Goal: Transaction & Acquisition: Purchase product/service

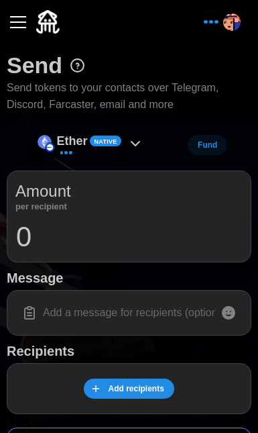
click at [129, 142] on icon at bounding box center [136, 144] width 16 height 16
click at [44, 222] on input "0" at bounding box center [129, 237] width 228 height 34
type input "1"
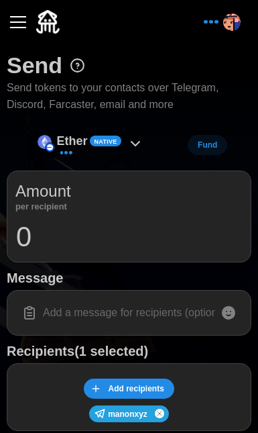
click at [139, 139] on icon at bounding box center [136, 144] width 16 height 16
click at [140, 143] on icon at bounding box center [136, 144] width 16 height 16
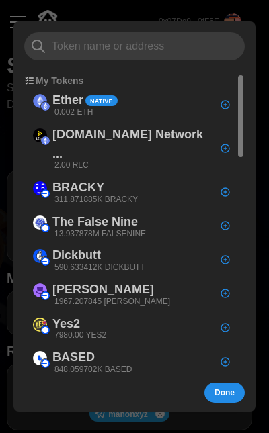
click at [200, 17] on div at bounding box center [134, 216] width 269 height 433
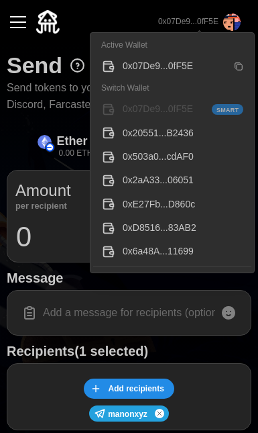
click at [242, 67] on icon "button" at bounding box center [239, 66] width 5 height 5
click at [238, 24] on img "button" at bounding box center [232, 21] width 17 height 17
click at [241, 66] on icon "button" at bounding box center [238, 66] width 9 height 9
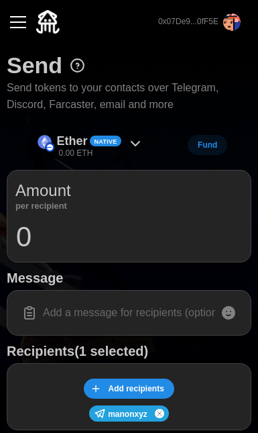
click at [125, 141] on div "Ether Native 0.00 ETH" at bounding box center [91, 145] width 120 height 30
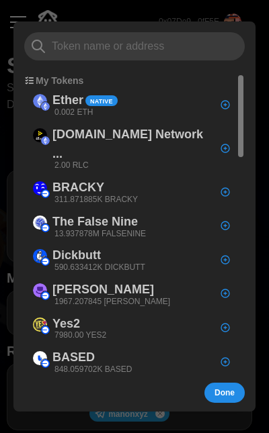
click at [152, 12] on div at bounding box center [134, 216] width 269 height 433
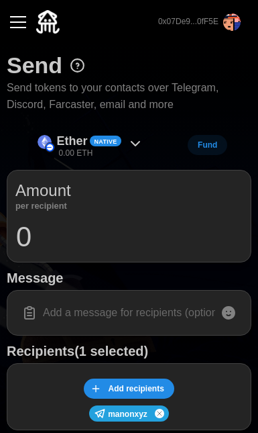
click at [29, 23] on button "button" at bounding box center [18, 22] width 23 height 23
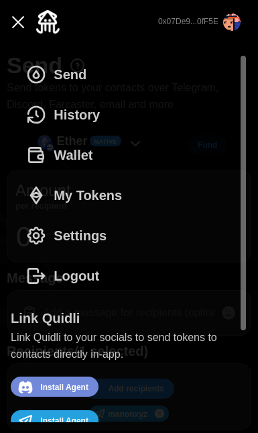
click at [93, 142] on button "Wallet" at bounding box center [63, 155] width 104 height 40
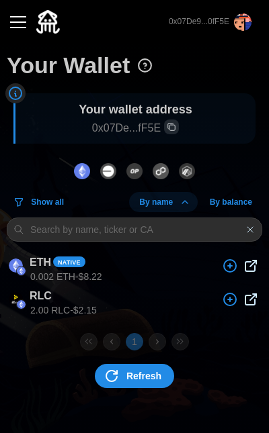
click at [184, 168] on img "dots" at bounding box center [187, 171] width 16 height 16
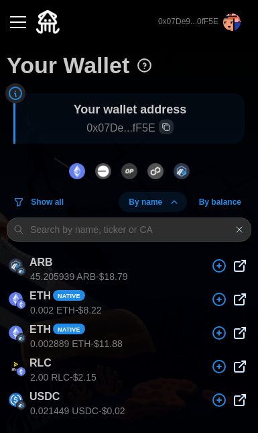
click at [77, 169] on img "dots" at bounding box center [77, 171] width 16 height 16
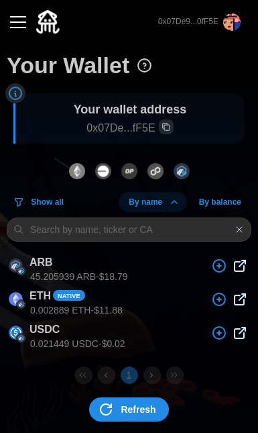
click at [138, 410] on span "Refresh" at bounding box center [138, 409] width 35 height 23
click at [128, 405] on span "Refresh" at bounding box center [138, 409] width 35 height 23
click at [128, 394] on div "Refresh" at bounding box center [129, 409] width 245 height 51
click at [103, 401] on icon "dots" at bounding box center [106, 409] width 16 height 16
click at [105, 405] on icon "dots" at bounding box center [106, 409] width 16 height 16
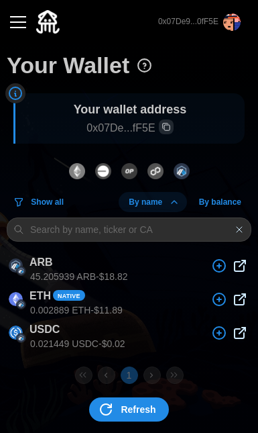
click at [105, 405] on icon "dots" at bounding box center [106, 409] width 16 height 16
click at [106, 403] on icon "dots" at bounding box center [106, 409] width 16 height 16
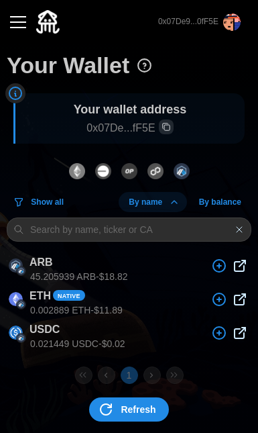
click at [106, 403] on icon "dots" at bounding box center [106, 409] width 16 height 16
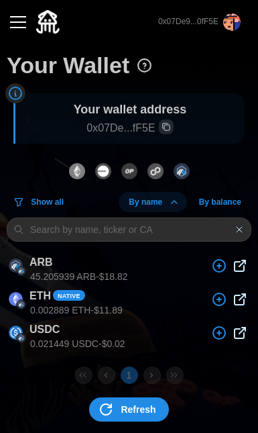
click at [106, 403] on icon "dots" at bounding box center [106, 409] width 16 height 16
click at [108, 409] on icon "dots" at bounding box center [106, 409] width 16 height 16
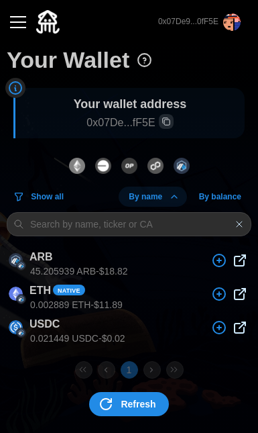
click at [33, 26] on div at bounding box center [33, 21] width 53 height 23
click at [20, 20] on button "button" at bounding box center [18, 22] width 23 height 23
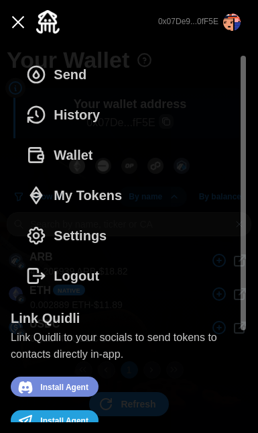
click at [95, 152] on button "Wallet" at bounding box center [63, 155] width 104 height 40
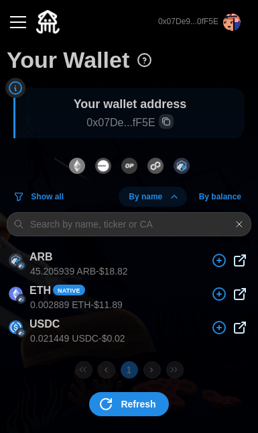
click at [139, 208] on div "Your Wallet Your wallet address 0x07De...fF5E Show all By name By balance ARB 4…" at bounding box center [129, 237] width 245 height 385
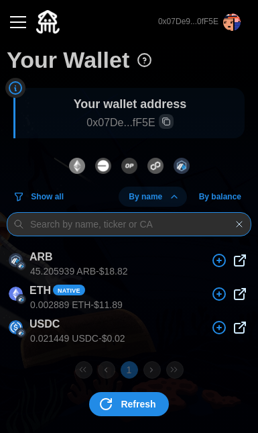
click at [143, 217] on input at bounding box center [129, 224] width 245 height 24
type input "e"
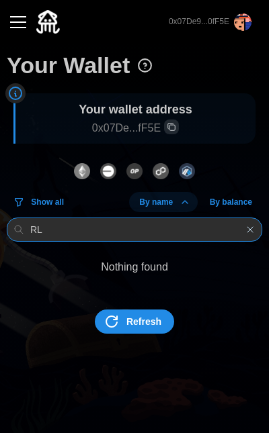
type input "R"
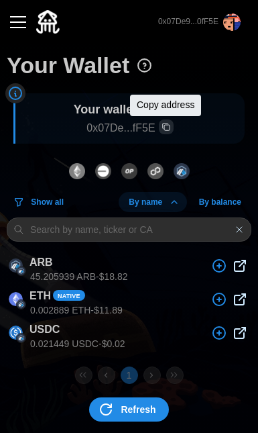
click at [172, 130] on span "Copy wallet address" at bounding box center [166, 126] width 13 height 13
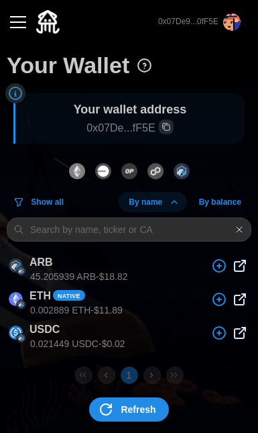
click at [132, 404] on span "Refresh" at bounding box center [138, 409] width 35 height 23
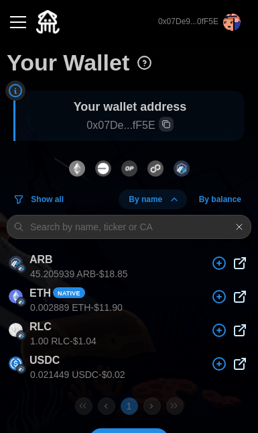
scroll to position [38, 0]
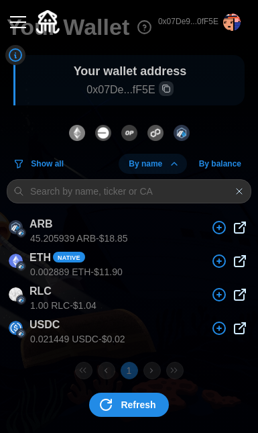
click at [141, 401] on span "Refresh" at bounding box center [138, 404] width 35 height 23
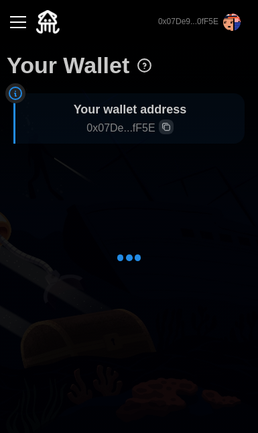
scroll to position [0, 0]
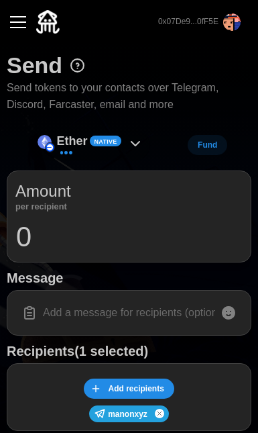
click at [144, 145] on icon at bounding box center [136, 144] width 16 height 16
click at [134, 146] on icon at bounding box center [136, 144] width 16 height 16
click at [112, 141] on span "Native" at bounding box center [106, 141] width 23 height 9
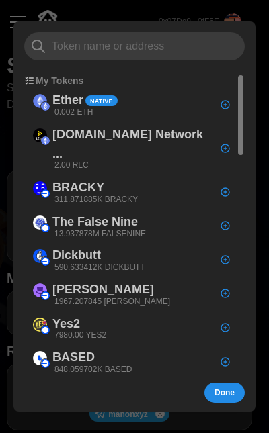
click at [130, 47] on input at bounding box center [134, 46] width 220 height 28
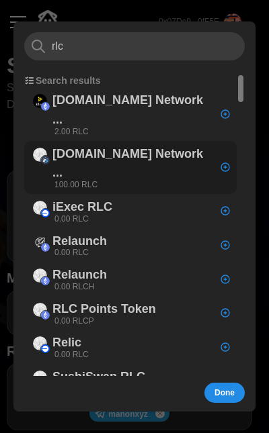
type input "rlc"
click at [133, 144] on p "iEx.ec Network ..." at bounding box center [132, 163] width 160 height 39
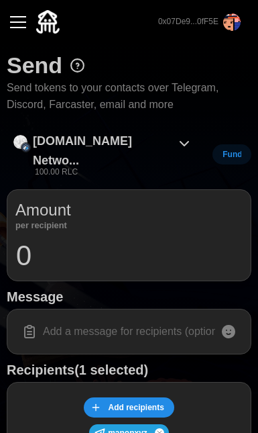
click at [137, 239] on input "0" at bounding box center [129, 256] width 228 height 34
type input "1"
type input "testing"
click at [110, 134] on p "iEx.ec Netwo..." at bounding box center [102, 151] width 138 height 39
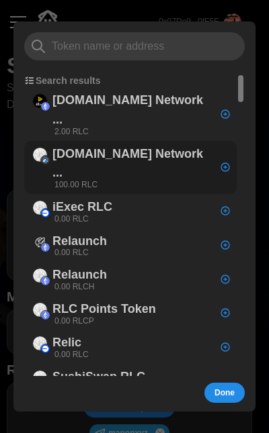
click at [114, 144] on div "iEx.ec Network ... 100.00 RLC" at bounding box center [132, 167] width 160 height 46
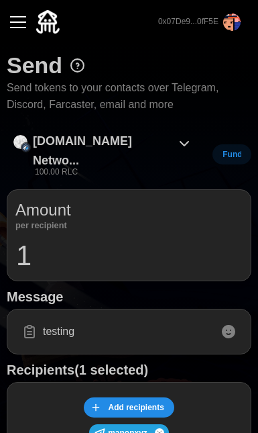
scroll to position [455, 0]
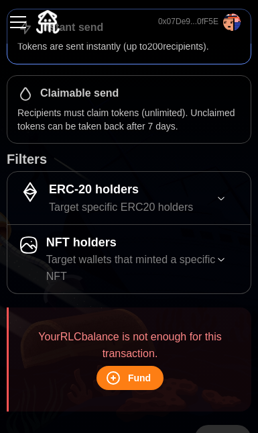
click at [128, 367] on span "Fund" at bounding box center [128, 378] width 46 height 23
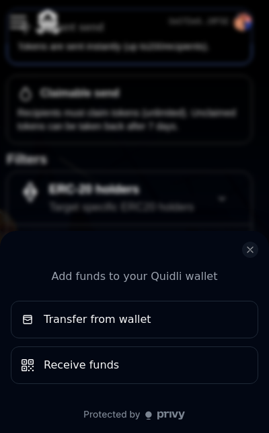
click at [152, 144] on div "Add funds to your Quidli wallet Transfer from wallet Receive funds" at bounding box center [134, 216] width 269 height 433
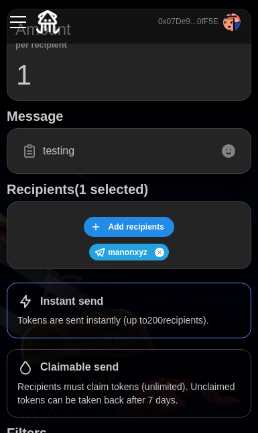
scroll to position [55, 0]
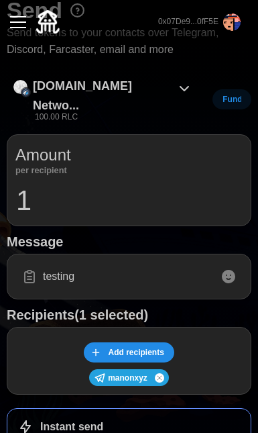
click at [105, 93] on p "iEx.ec Netwo..." at bounding box center [102, 96] width 138 height 39
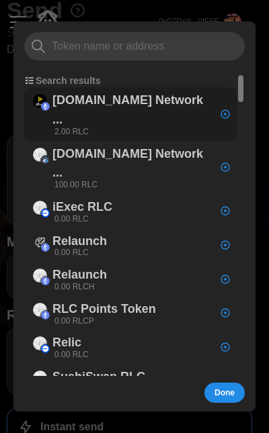
click at [126, 105] on p "[DOMAIN_NAME] Network ..." at bounding box center [132, 110] width 160 height 39
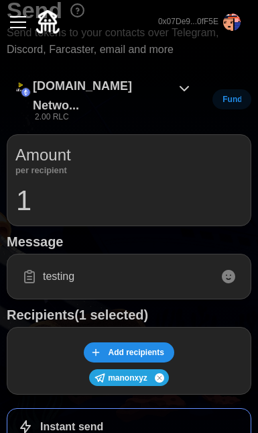
click at [112, 83] on p "[DOMAIN_NAME] Netwo..." at bounding box center [102, 96] width 138 height 39
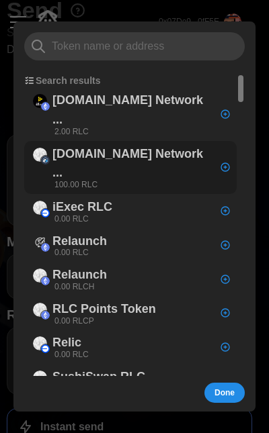
click at [99, 144] on div "iEx.ec Network ... 100.00 RLC" at bounding box center [132, 167] width 160 height 46
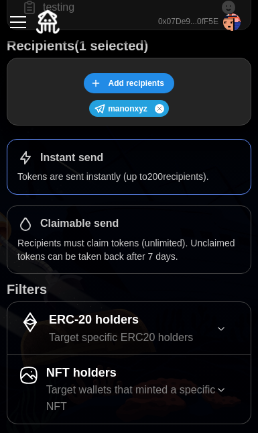
scroll to position [455, 0]
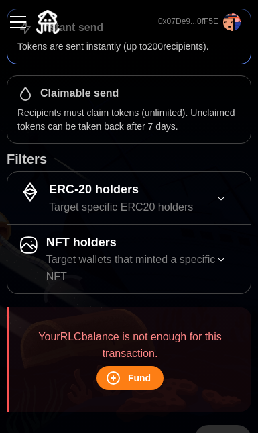
click at [241, 360] on blockquote "Your RLC balance is not enough for this transaction. Fund" at bounding box center [129, 359] width 245 height 104
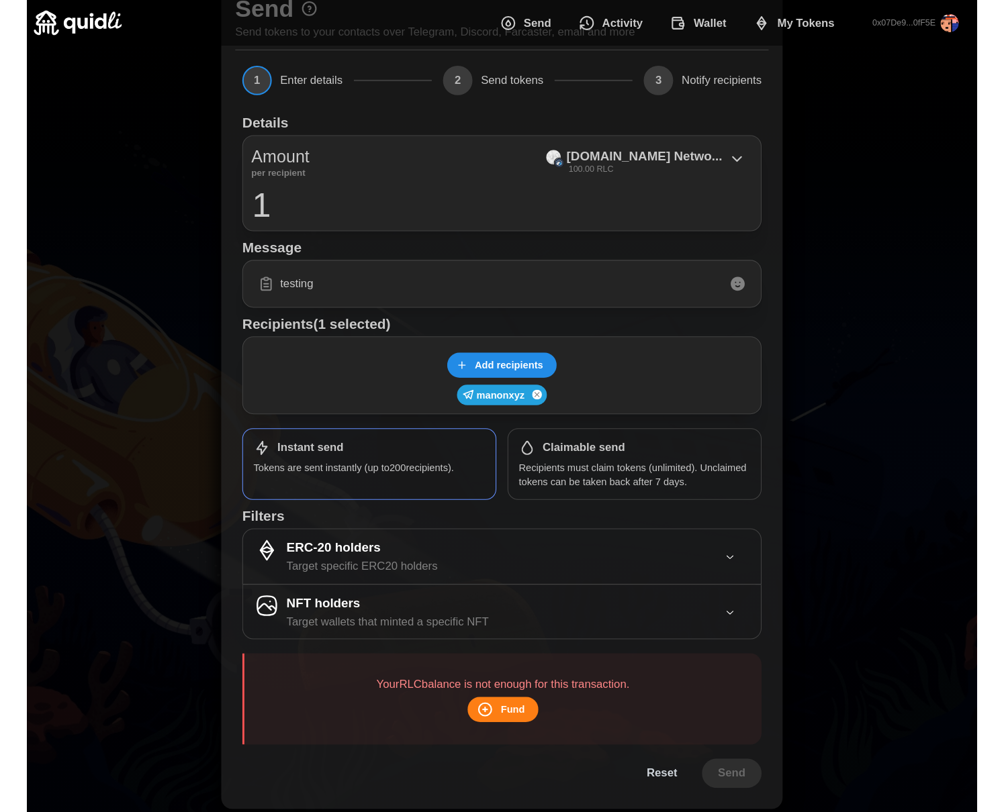
scroll to position [36, 0]
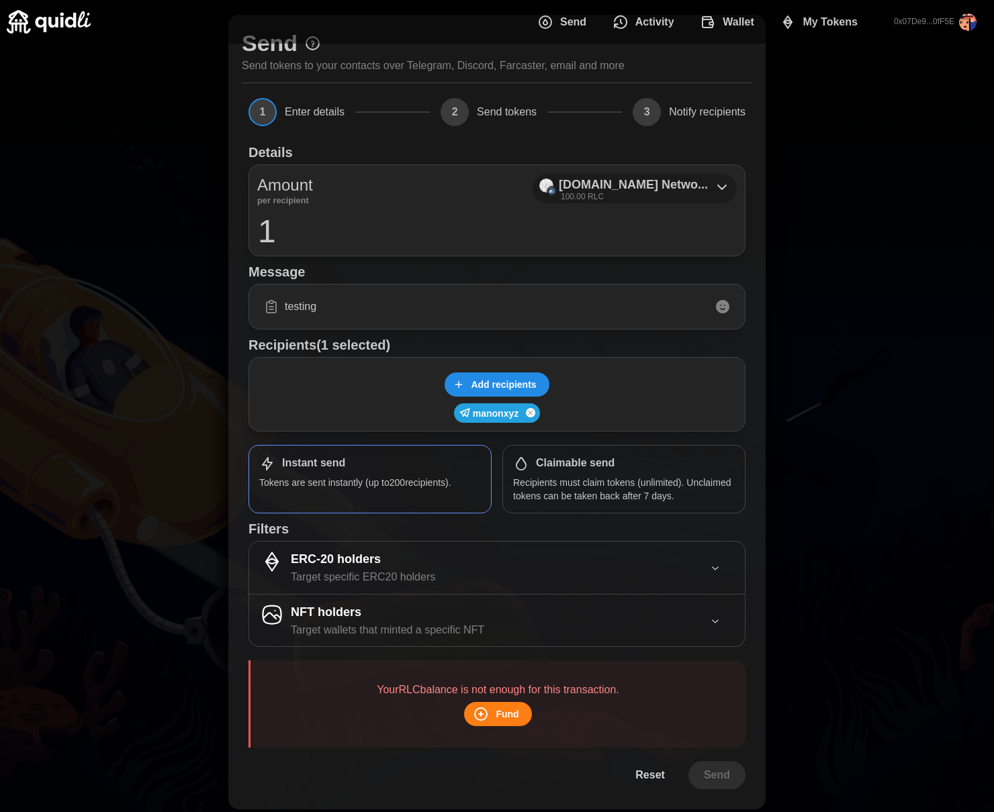
click at [268, 193] on div "iEx.ec Netwo... 100.00 RLC" at bounding box center [634, 189] width 204 height 30
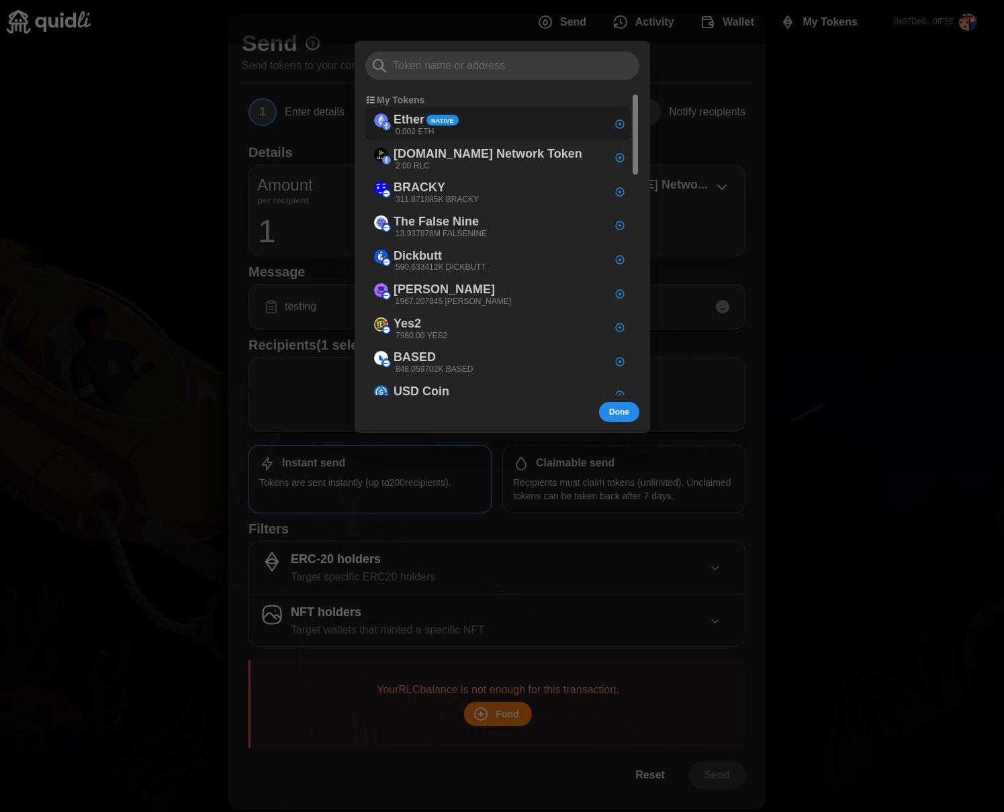
click at [268, 146] on div "iEx.ec Network Token 2.00 RLC" at bounding box center [478, 157] width 222 height 30
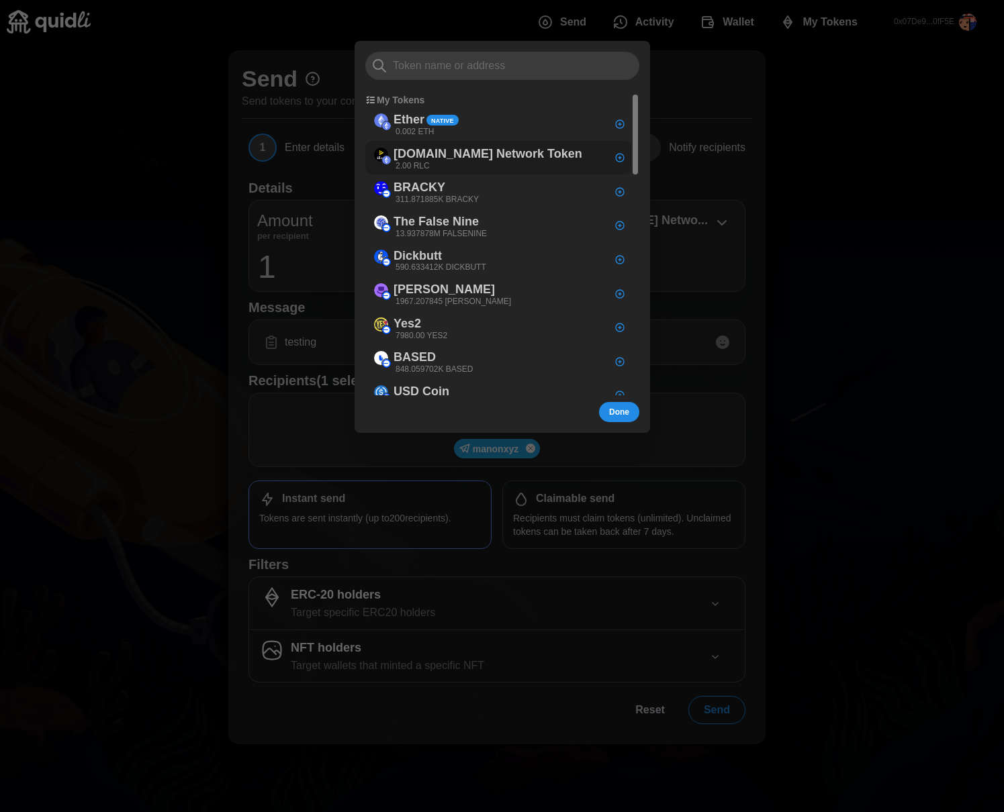
scroll to position [0, 0]
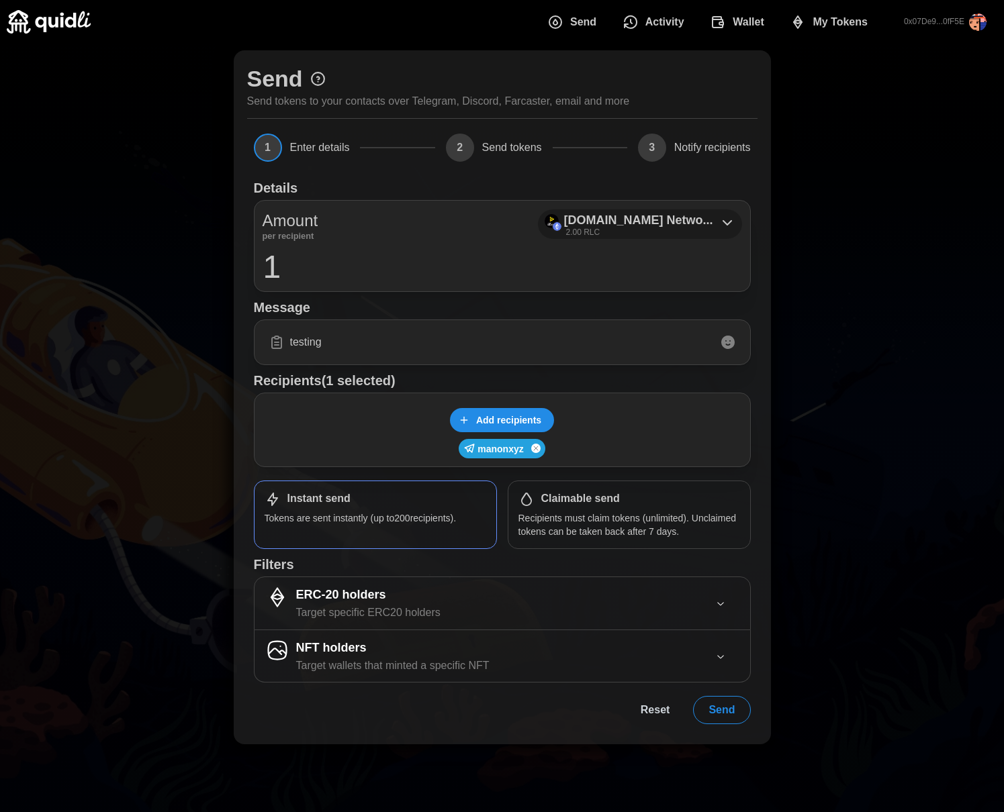
click at [268, 221] on p "[DOMAIN_NAME] Netwo..." at bounding box center [638, 220] width 149 height 19
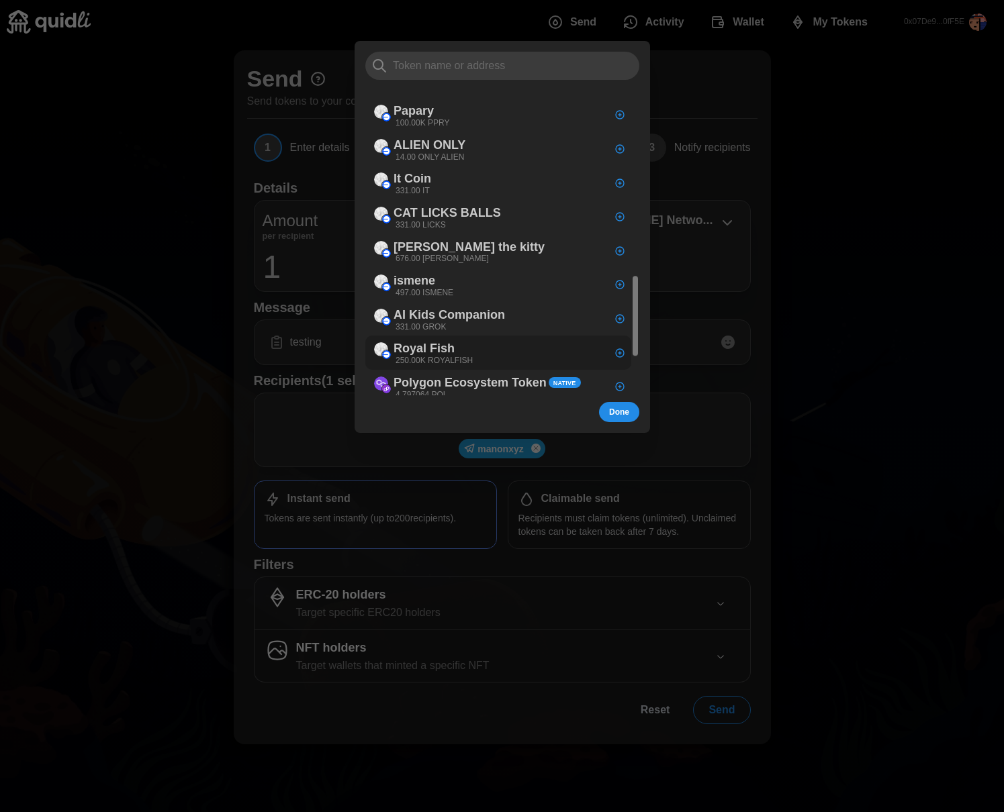
scroll to position [838, 0]
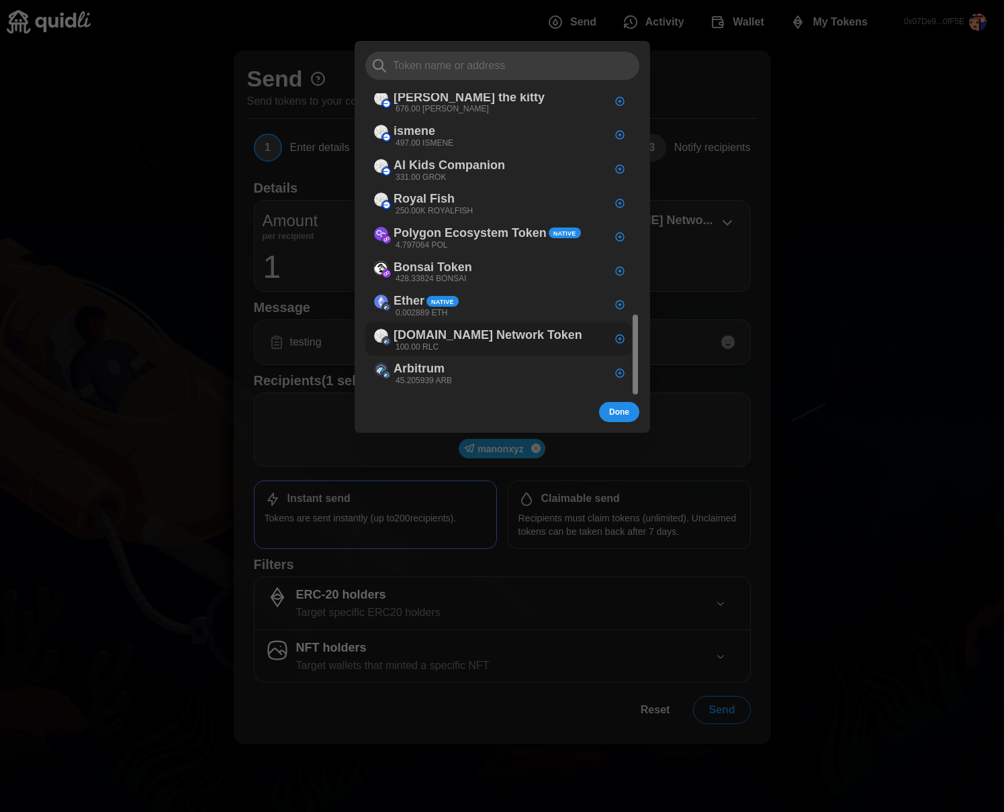
click at [268, 325] on p "iEx.ec Network Token" at bounding box center [487, 334] width 189 height 19
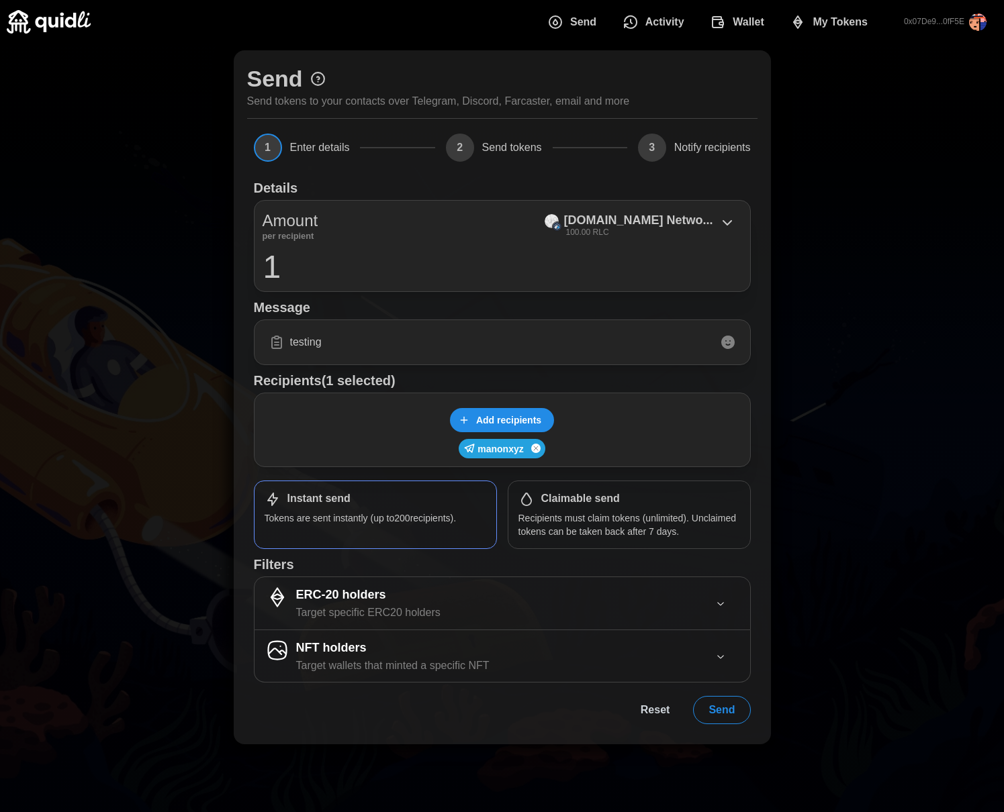
click at [268, 279] on input "1" at bounding box center [502, 267] width 479 height 34
click at [268, 432] on span "Send" at bounding box center [721, 710] width 26 height 27
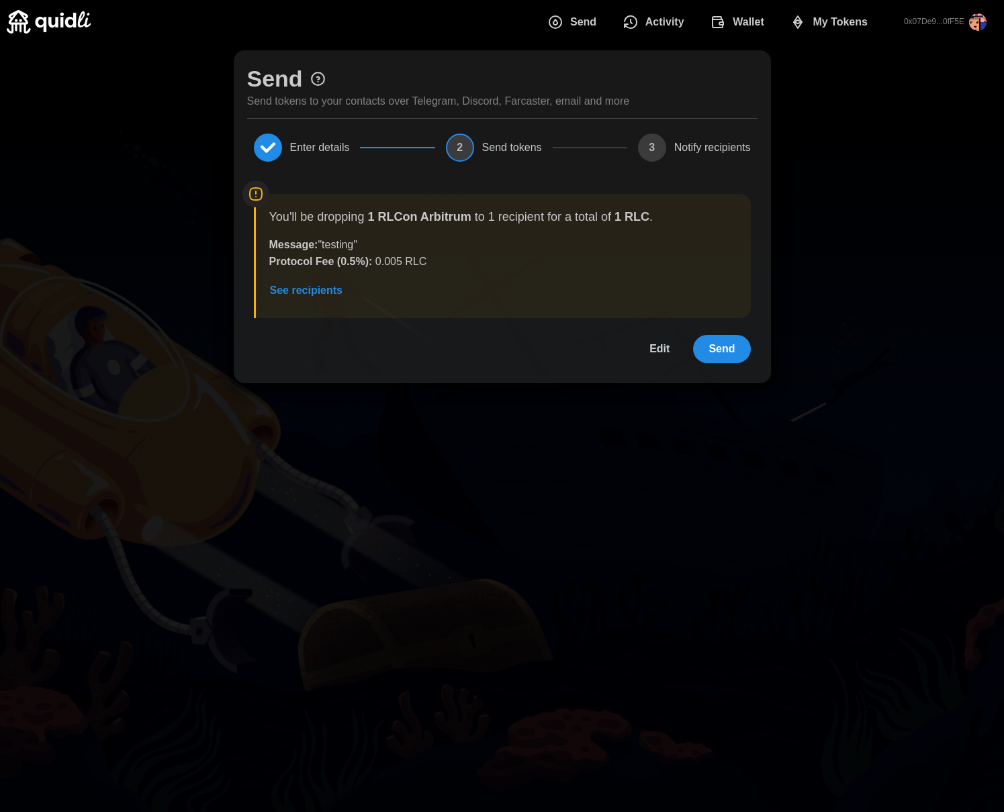
click at [268, 347] on span "Send" at bounding box center [721, 349] width 26 height 27
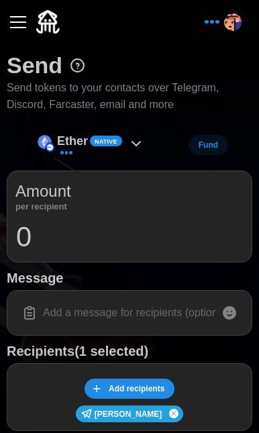
click at [136, 312] on input at bounding box center [129, 313] width 228 height 28
type input "test"
click at [91, 234] on input "0" at bounding box center [129, 237] width 228 height 34
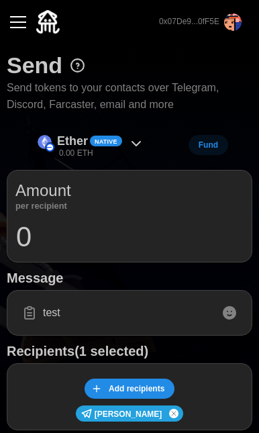
click at [136, 149] on icon at bounding box center [136, 144] width 16 height 16
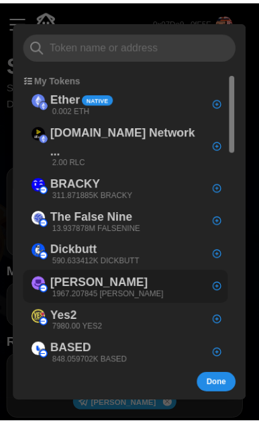
scroll to position [26, 0]
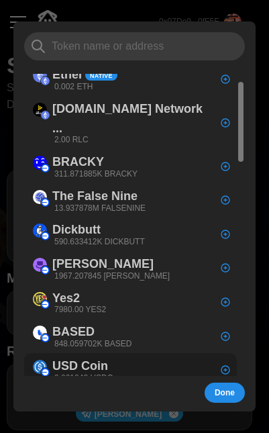
click at [107, 356] on p "USD Coin" at bounding box center [80, 365] width 56 height 19
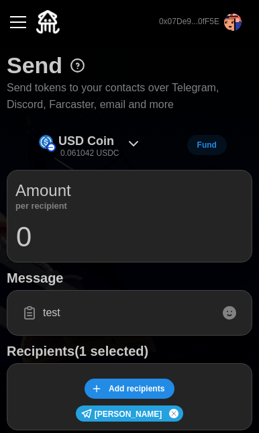
click at [124, 245] on input "0" at bounding box center [129, 237] width 228 height 34
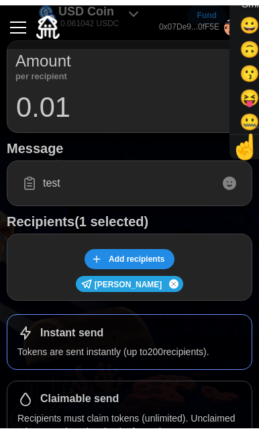
scroll to position [320, 0]
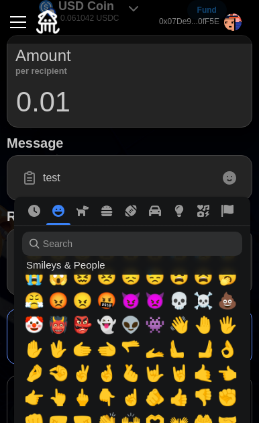
type input "0.01"
click at [149, 166] on input "test" at bounding box center [129, 178] width 228 height 28
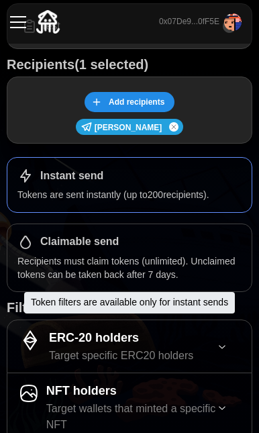
scroll to position [334, 0]
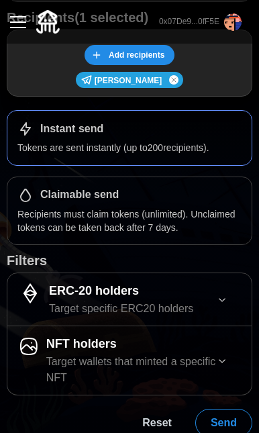
click at [227, 410] on span "Send" at bounding box center [224, 423] width 26 height 27
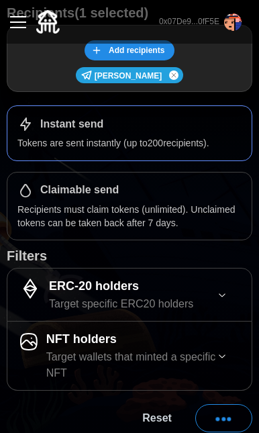
scroll to position [0, 0]
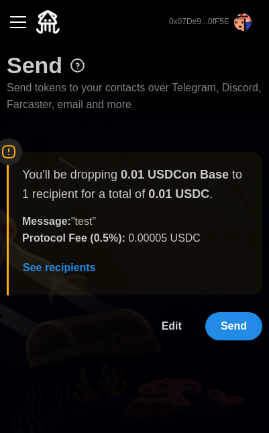
click at [238, 326] on span "Send" at bounding box center [234, 326] width 26 height 27
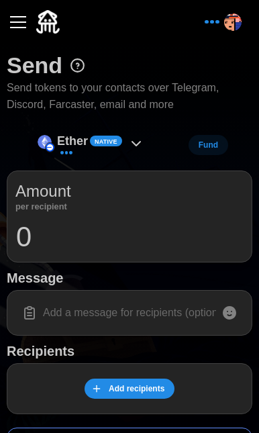
click at [21, 34] on div at bounding box center [130, 22] width 246 height 44
click at [19, 23] on button "button" at bounding box center [18, 22] width 23 height 23
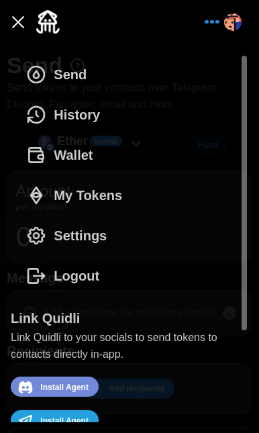
click at [71, 150] on span "Wallet" at bounding box center [73, 155] width 39 height 39
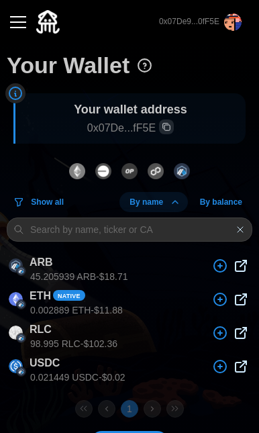
click at [77, 171] on img "dots" at bounding box center [77, 171] width 16 height 16
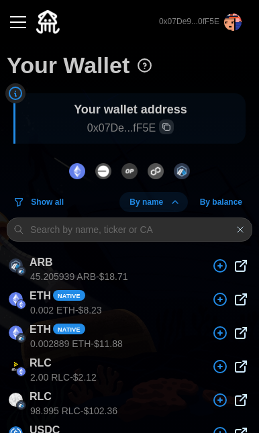
click at [179, 167] on img "dots" at bounding box center [182, 171] width 16 height 16
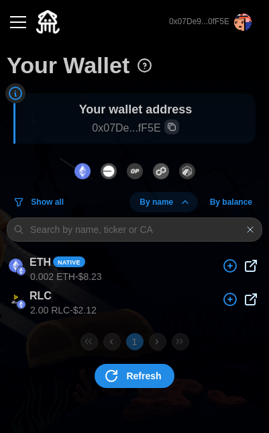
click at [26, 23] on div "button" at bounding box center [18, 21] width 16 height 1
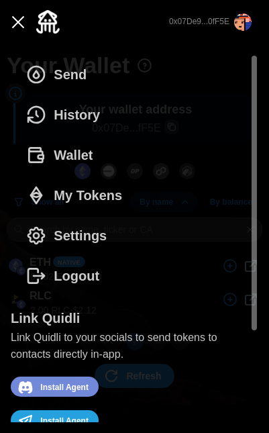
click at [107, 195] on span "My Tokens" at bounding box center [88, 195] width 68 height 39
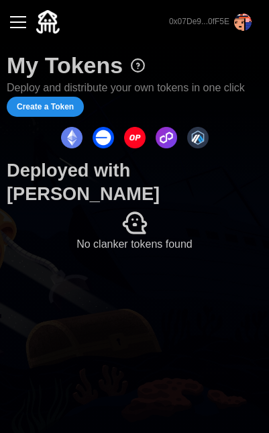
click at [104, 209] on div at bounding box center [135, 222] width 256 height 27
click at [49, 97] on div "Create a Token" at bounding box center [45, 107] width 77 height 20
click at [48, 103] on span "Create a Token" at bounding box center [45, 106] width 57 height 19
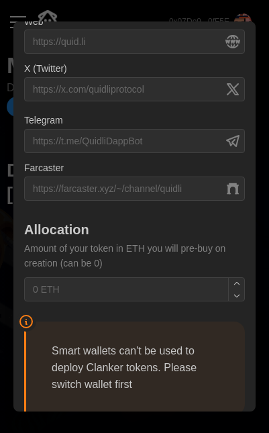
scroll to position [642, 0]
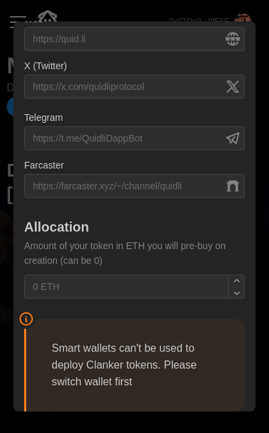
click at [28, 313] on icon at bounding box center [26, 319] width 12 height 12
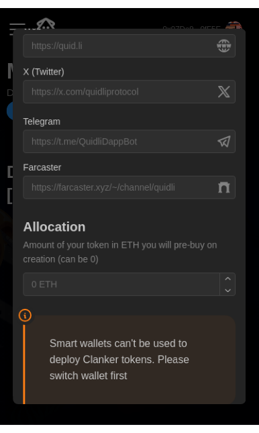
scroll to position [0, 0]
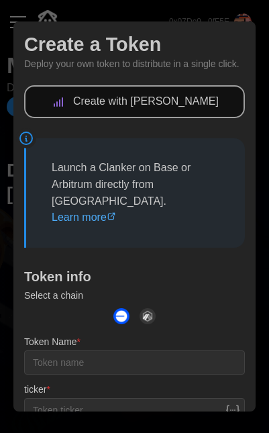
click at [191, 7] on div at bounding box center [134, 216] width 269 height 433
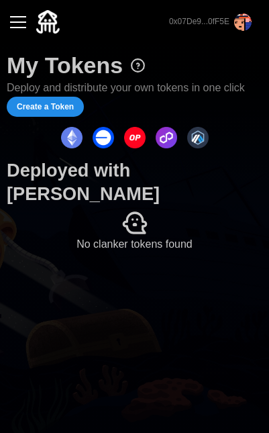
click at [16, 24] on button "button" at bounding box center [18, 22] width 23 height 23
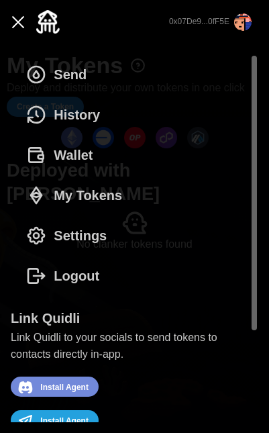
click at [13, 23] on button "button" at bounding box center [18, 22] width 23 height 23
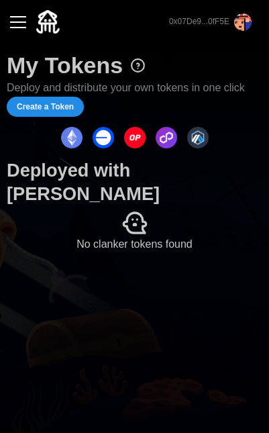
click at [13, 20] on button "button" at bounding box center [18, 22] width 23 height 23
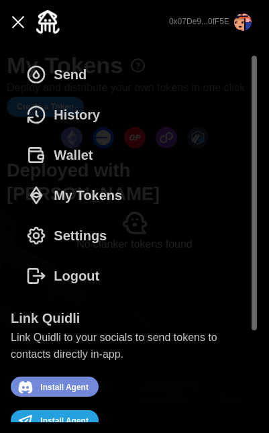
click at [91, 147] on span "Wallet" at bounding box center [73, 155] width 39 height 39
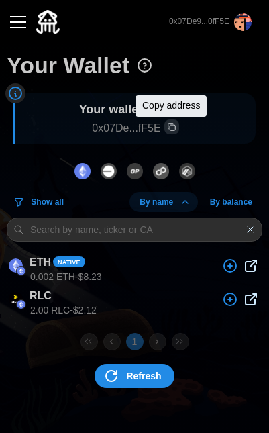
click at [166, 122] on span "Copy wallet address" at bounding box center [171, 126] width 13 height 13
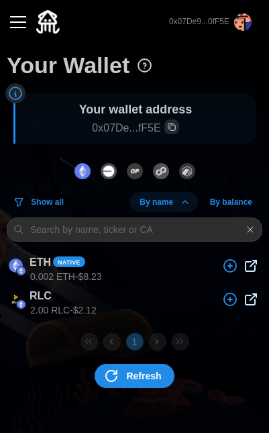
click at [134, 366] on span "Refresh" at bounding box center [143, 376] width 35 height 23
click at [79, 173] on img "dots" at bounding box center [83, 171] width 16 height 16
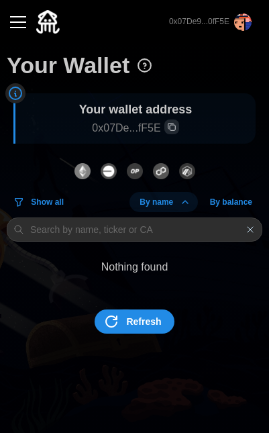
click at [177, 169] on button "dots" at bounding box center [187, 171] width 23 height 28
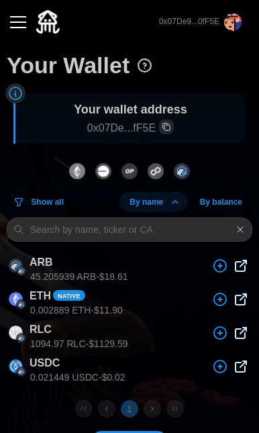
click at [188, 171] on img "dots" at bounding box center [182, 171] width 16 height 16
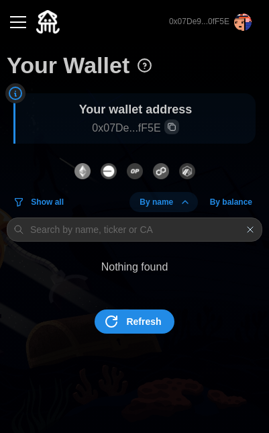
click at [188, 171] on img "dots" at bounding box center [187, 171] width 16 height 16
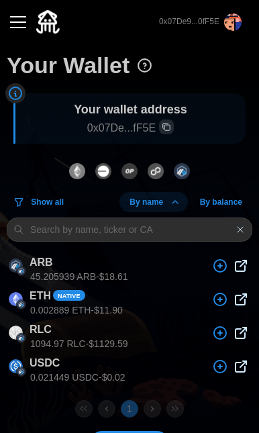
scroll to position [38, 0]
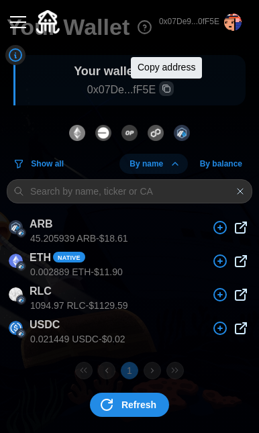
click at [165, 87] on icon "Copy wallet address" at bounding box center [166, 88] width 9 height 9
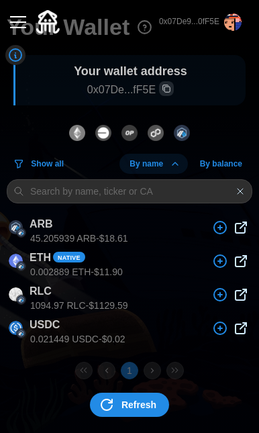
click at [111, 403] on icon "dots" at bounding box center [107, 405] width 16 height 16
click at [126, 401] on span "Refresh" at bounding box center [139, 404] width 35 height 23
click at [103, 399] on icon "dots" at bounding box center [107, 405] width 16 height 16
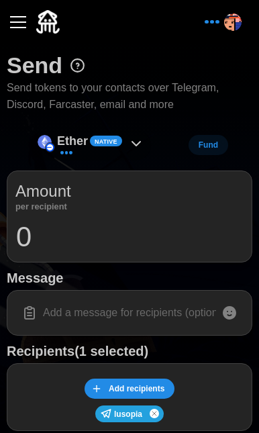
click at [139, 142] on icon at bounding box center [136, 144] width 8 height 4
click at [133, 142] on icon at bounding box center [136, 144] width 8 height 4
click at [135, 144] on icon at bounding box center [136, 144] width 8 height 4
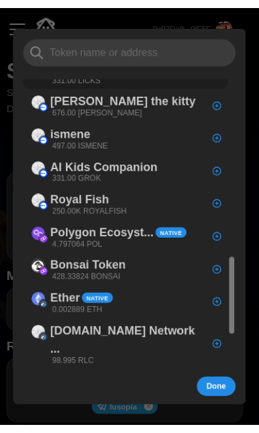
scroll to position [2, 0]
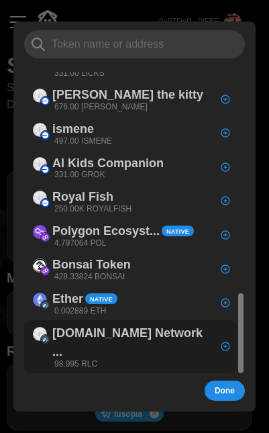
click at [132, 324] on div "[DOMAIN_NAME] Network ... 98.995 RLC" at bounding box center [132, 347] width 160 height 46
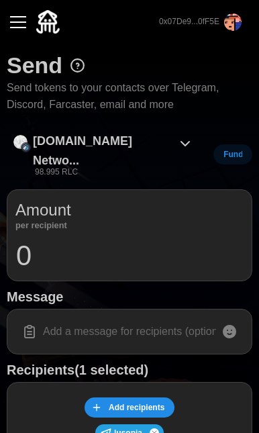
click at [126, 239] on input "0" at bounding box center [129, 256] width 228 height 34
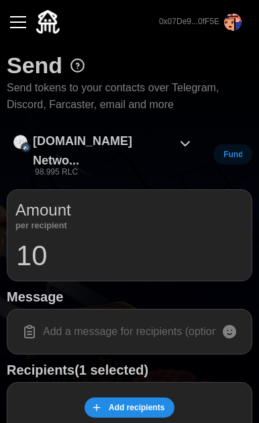
type input "10"
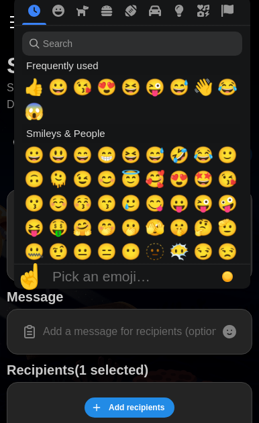
click at [145, 321] on input at bounding box center [129, 332] width 228 height 28
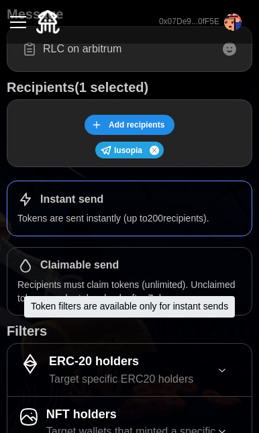
scroll to position [338, 0]
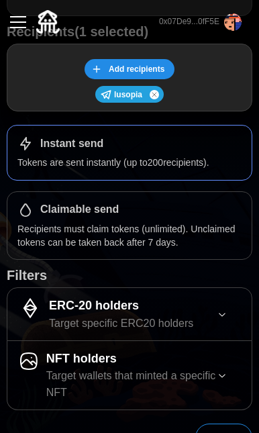
type input "RLC on arbitrum"
click at [239, 424] on button "Send" at bounding box center [223, 438] width 57 height 28
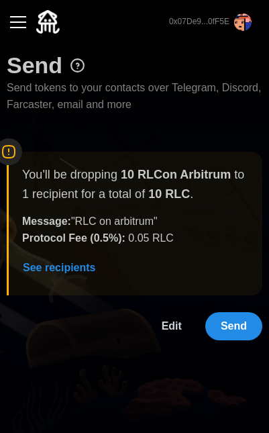
click at [169, 318] on span "Edit" at bounding box center [172, 326] width 20 height 27
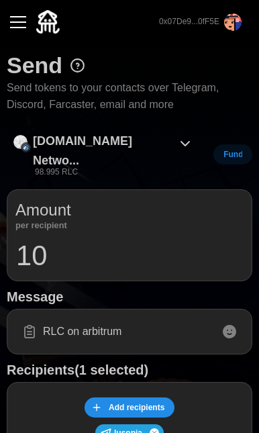
click at [113, 239] on input "10" at bounding box center [129, 256] width 228 height 34
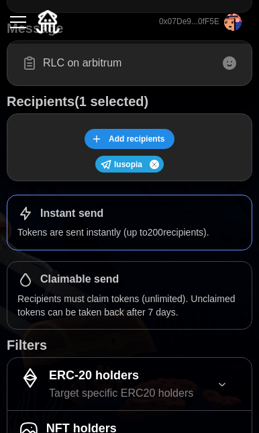
scroll to position [338, 0]
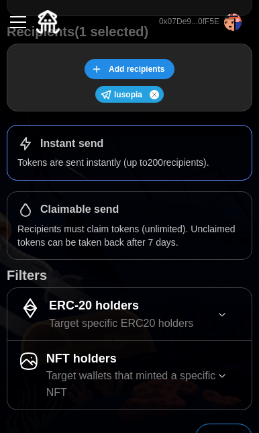
type input "5"
click at [220, 424] on span "Send" at bounding box center [224, 437] width 26 height 27
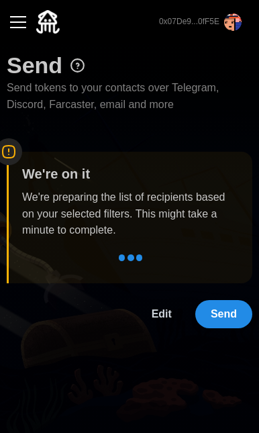
scroll to position [0, 0]
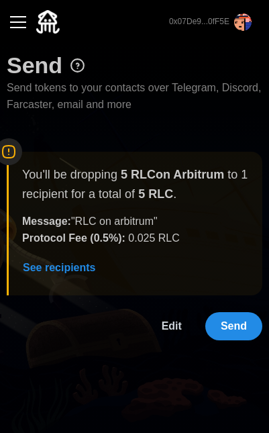
click at [237, 324] on span "Send" at bounding box center [234, 326] width 26 height 27
